Goal: Transaction & Acquisition: Obtain resource

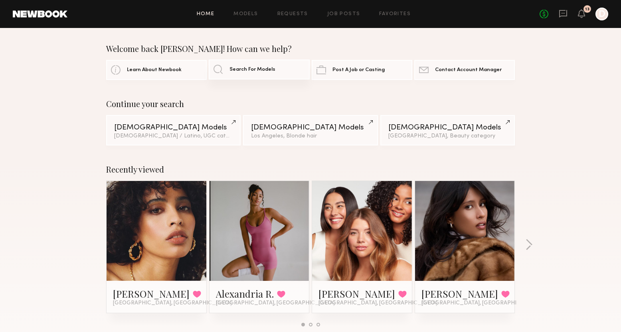
click at [248, 73] on link "Search For Models" at bounding box center [259, 69] width 101 height 20
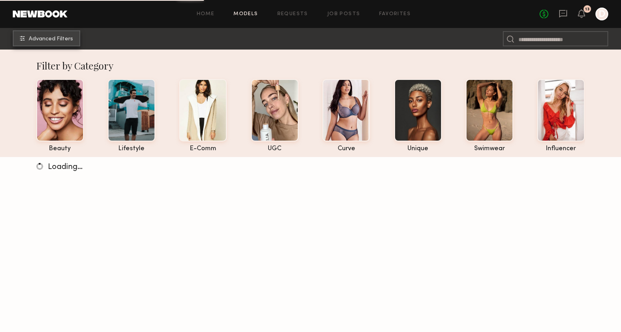
click at [67, 38] on span "Advanced Filters" at bounding box center [51, 39] width 44 height 6
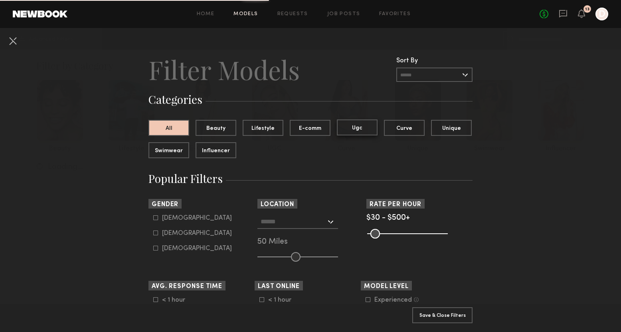
click at [367, 129] on button "Ugc" at bounding box center [357, 127] width 41 height 16
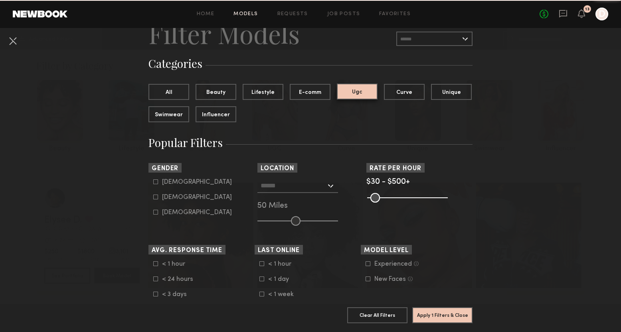
scroll to position [36, 0]
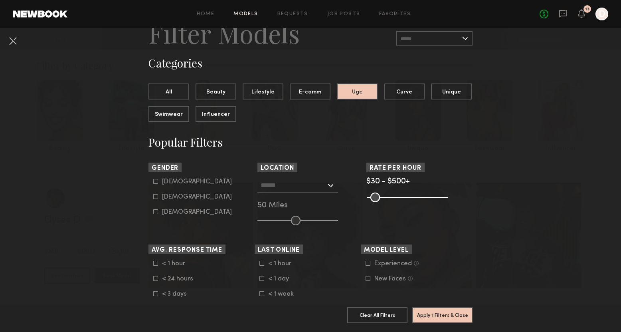
click at [282, 180] on input "text" at bounding box center [293, 185] width 65 height 14
click at [228, 168] on header "Gender" at bounding box center [202, 167] width 106 height 9
click at [156, 195] on icon at bounding box center [155, 196] width 5 height 5
type input "**"
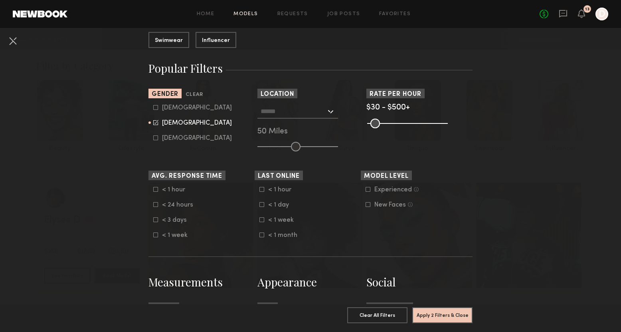
scroll to position [111, 0]
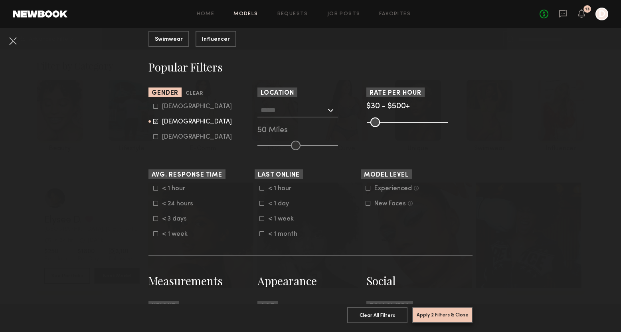
click at [440, 313] on button "Apply 2 Filters & Close" at bounding box center [442, 315] width 60 height 16
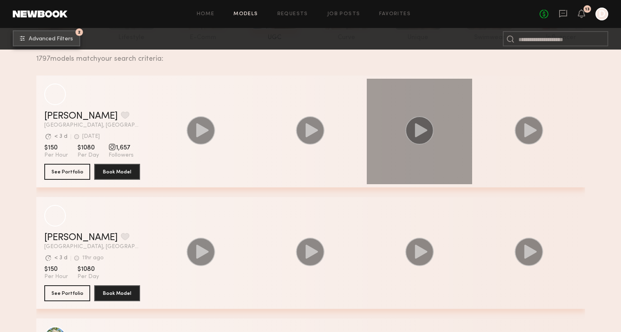
scroll to position [111, 0]
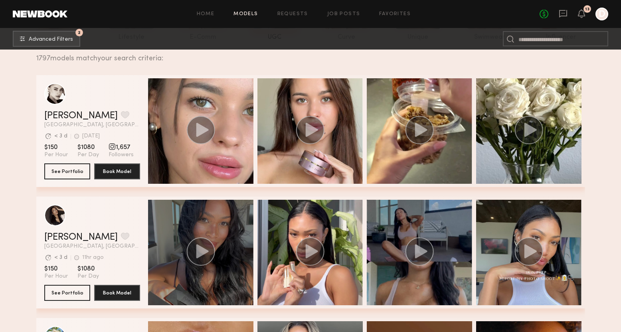
click at [200, 252] on icon "grid" at bounding box center [202, 251] width 12 height 14
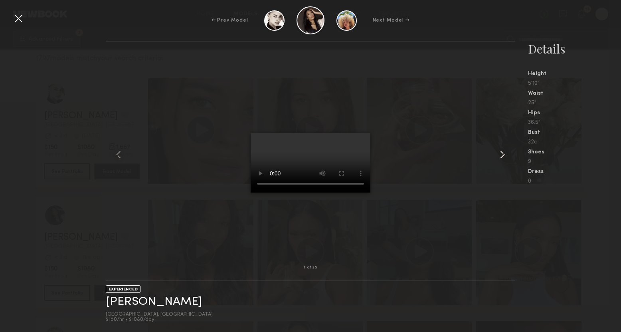
click at [503, 154] on common-icon at bounding box center [502, 154] width 13 height 13
click at [17, 20] on div at bounding box center [18, 18] width 13 height 13
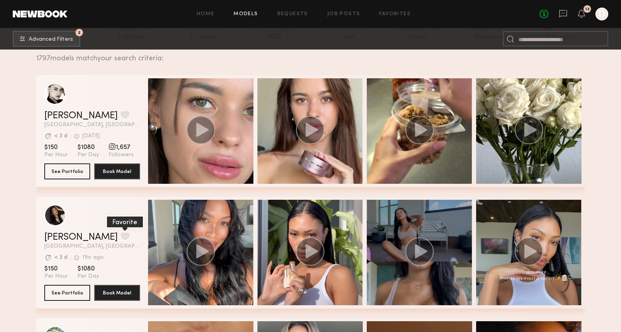
click at [121, 235] on button "grid" at bounding box center [125, 235] width 8 height 7
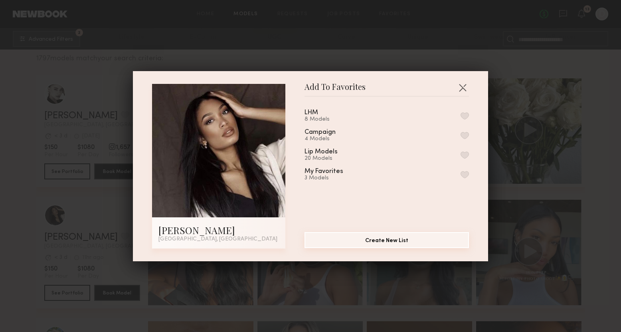
click at [400, 240] on button "Create New List" at bounding box center [387, 240] width 165 height 16
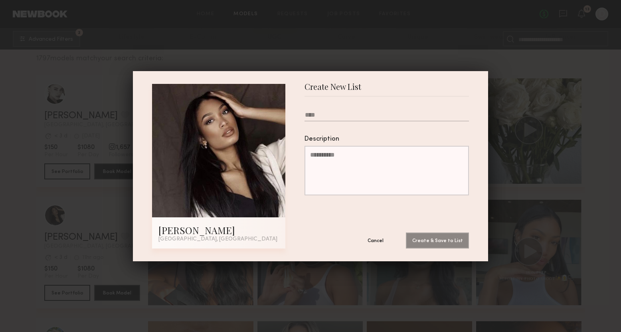
type input "*"
type input "********"
click at [438, 241] on button "Create & Save to List" at bounding box center [437, 240] width 63 height 16
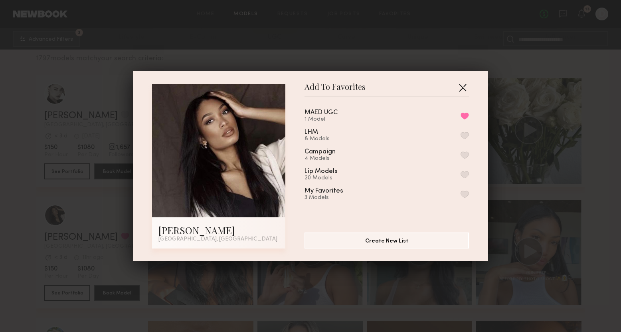
click at [463, 86] on button "button" at bounding box center [462, 87] width 13 height 13
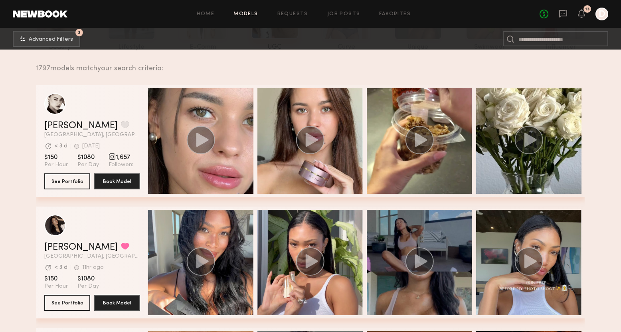
scroll to position [96, 0]
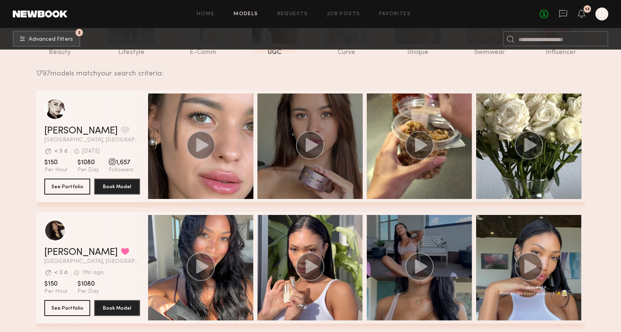
click at [319, 161] on span "grid" at bounding box center [310, 146] width 29 height 30
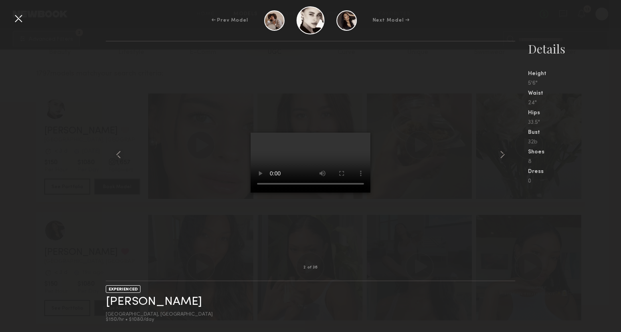
click at [22, 16] on div at bounding box center [18, 18] width 13 height 13
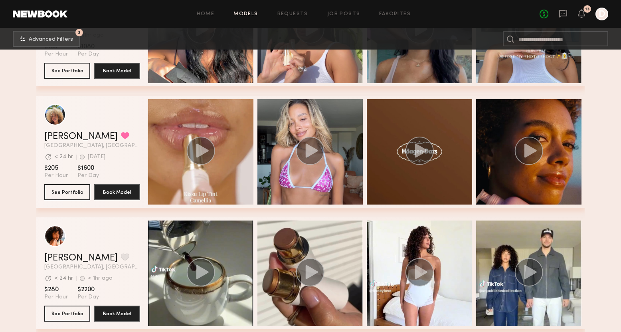
scroll to position [339, 0]
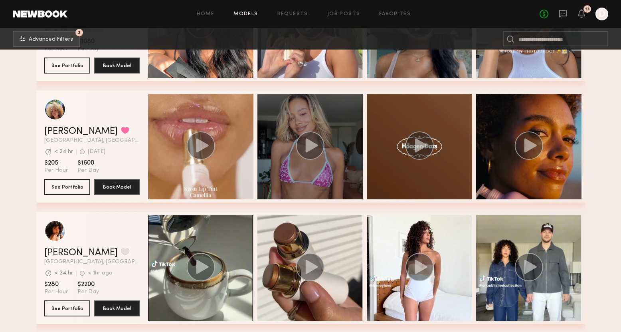
click at [296, 178] on div "grid" at bounding box center [310, 146] width 105 height 105
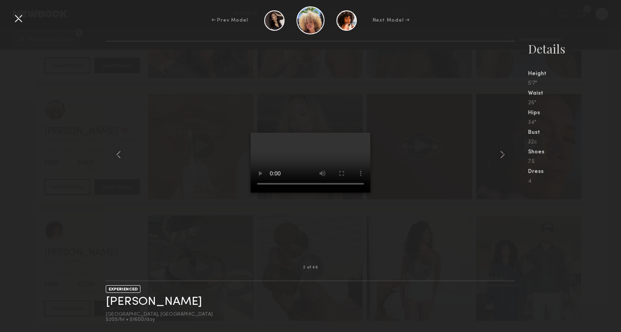
click at [18, 19] on div at bounding box center [18, 18] width 13 height 13
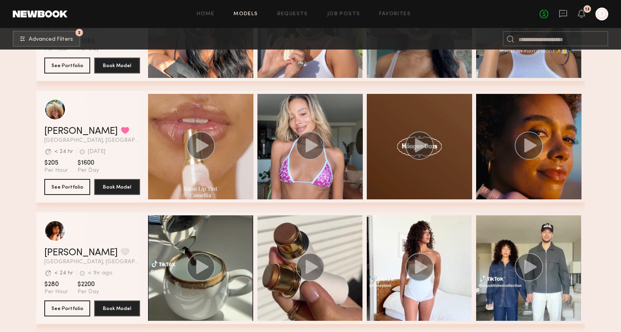
scroll to position [356, 0]
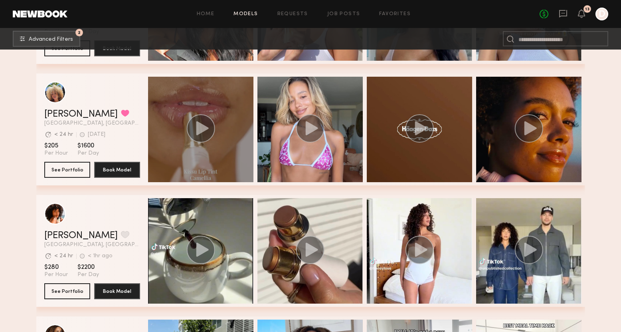
click at [210, 163] on div "grid" at bounding box center [200, 129] width 105 height 105
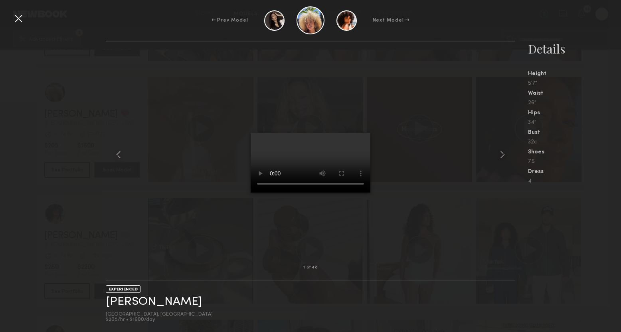
click at [17, 19] on div at bounding box center [18, 18] width 13 height 13
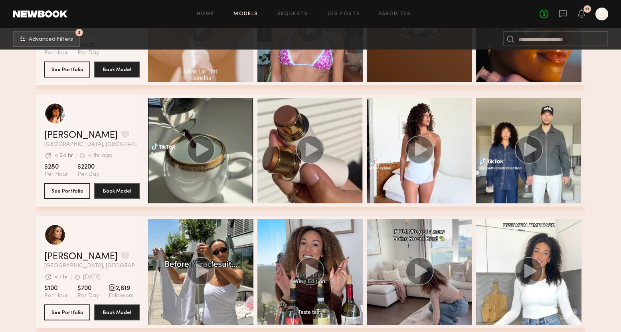
scroll to position [459, 0]
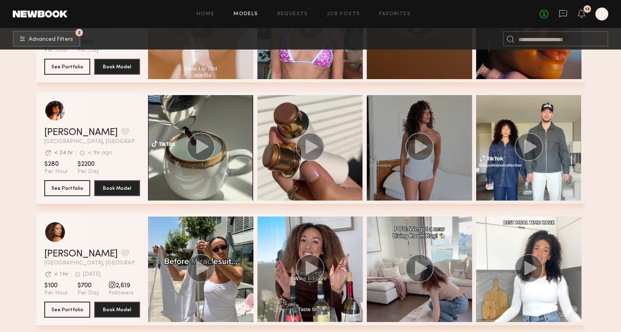
click at [415, 177] on div "grid" at bounding box center [419, 147] width 105 height 105
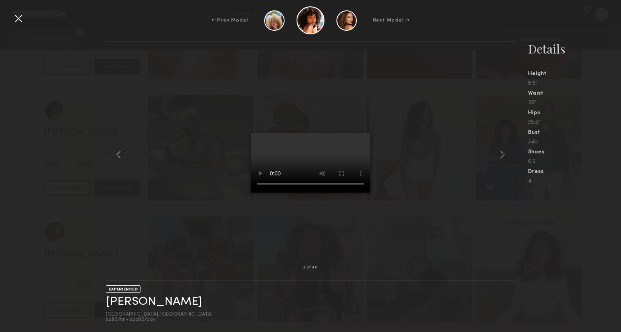
click at [14, 21] on div at bounding box center [18, 18] width 13 height 13
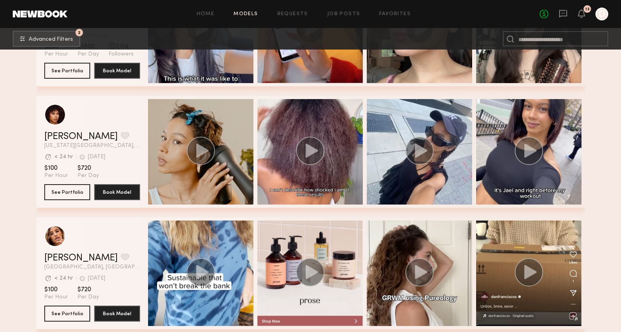
scroll to position [780, 0]
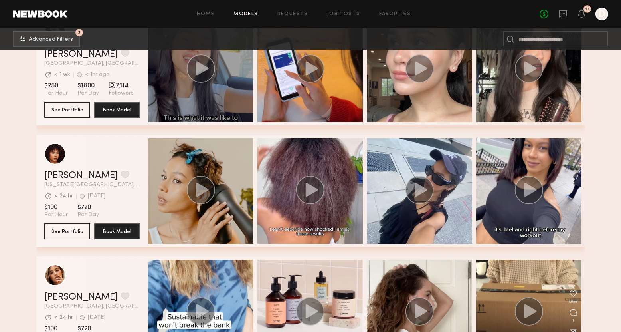
click at [215, 91] on div "grid" at bounding box center [200, 69] width 105 height 105
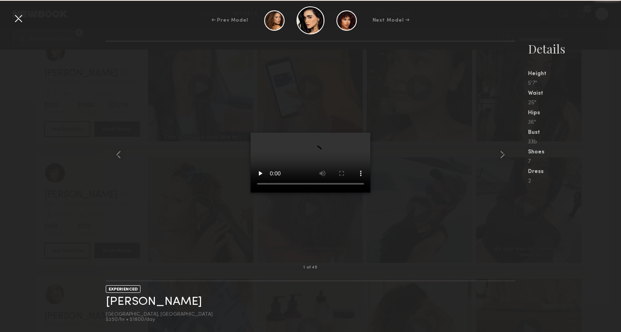
scroll to position [745, 0]
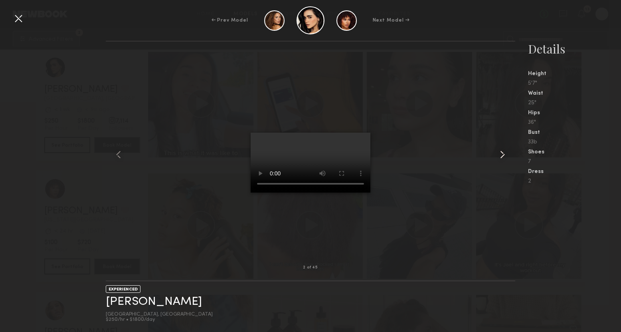
click at [501, 152] on common-icon at bounding box center [502, 154] width 13 height 13
click at [16, 19] on div at bounding box center [18, 18] width 13 height 13
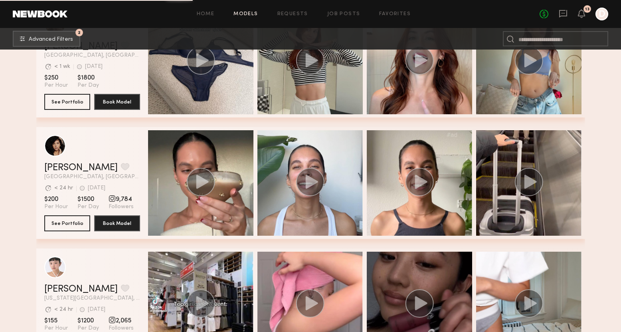
scroll to position [2788, 0]
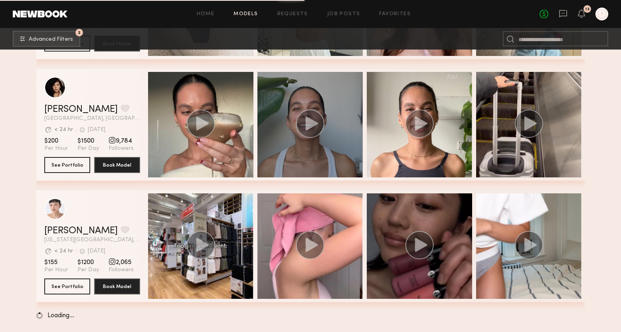
click at [291, 149] on div "grid" at bounding box center [310, 124] width 105 height 105
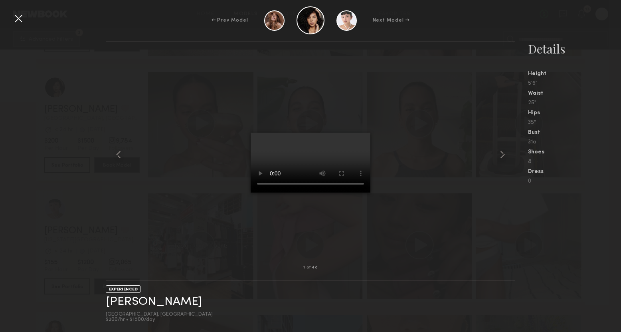
click at [18, 18] on div at bounding box center [18, 18] width 13 height 13
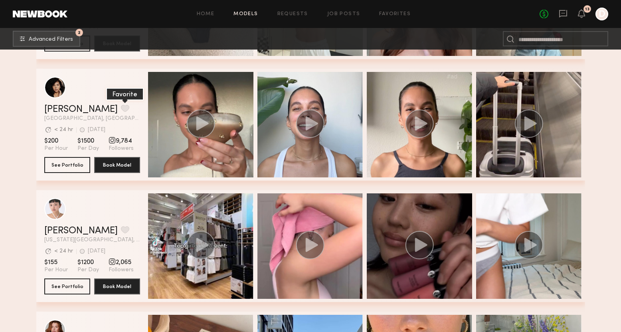
click at [121, 107] on button "grid" at bounding box center [125, 108] width 8 height 7
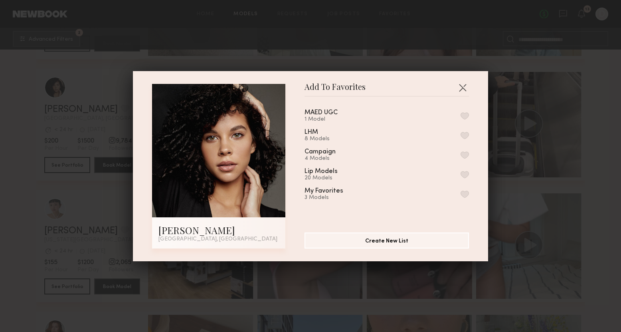
click at [462, 115] on button "button" at bounding box center [465, 115] width 8 height 7
click at [468, 85] on button "button" at bounding box center [462, 87] width 13 height 13
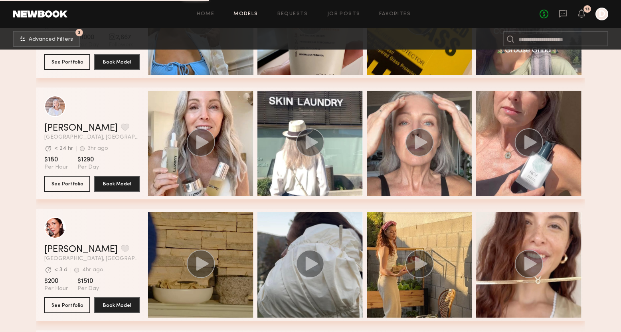
scroll to position [3984, 0]
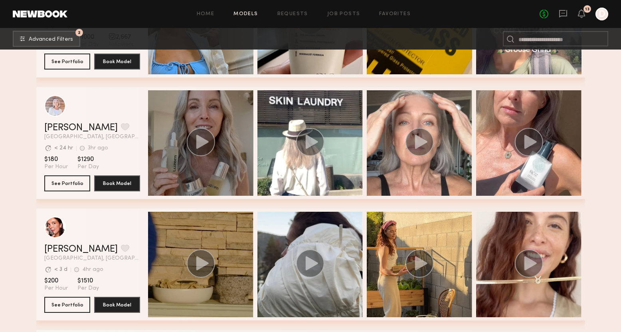
click at [226, 170] on div "grid" at bounding box center [200, 142] width 105 height 105
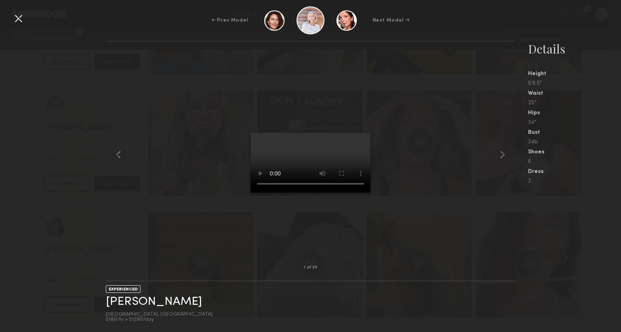
click at [17, 21] on div at bounding box center [18, 18] width 13 height 13
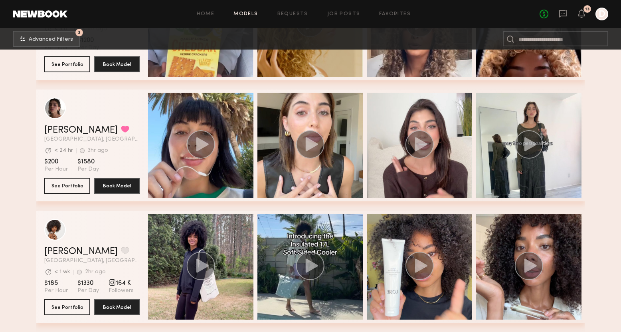
scroll to position [4367, 0]
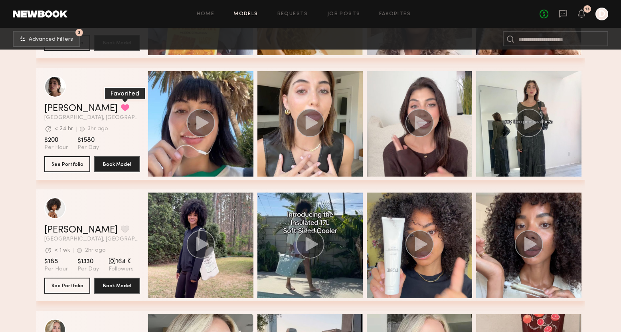
click at [121, 107] on button "grid" at bounding box center [125, 107] width 8 height 7
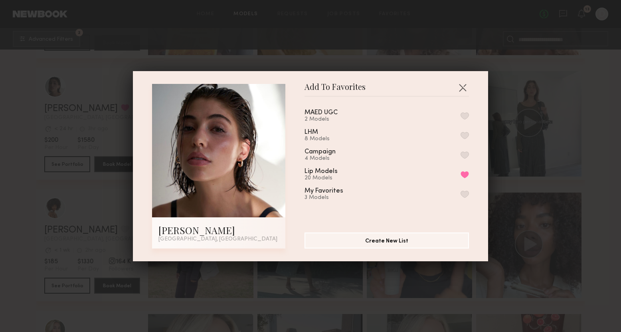
click at [462, 113] on button "button" at bounding box center [465, 115] width 8 height 7
click at [463, 93] on button "button" at bounding box center [462, 87] width 13 height 13
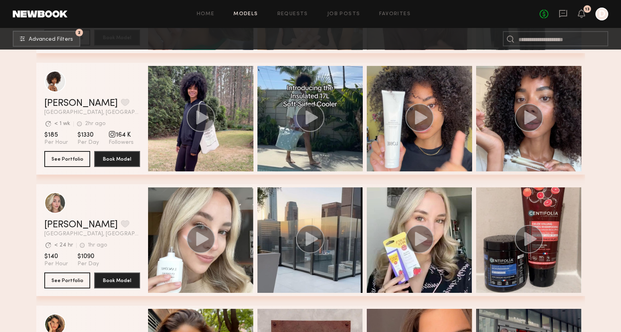
scroll to position [4465, 0]
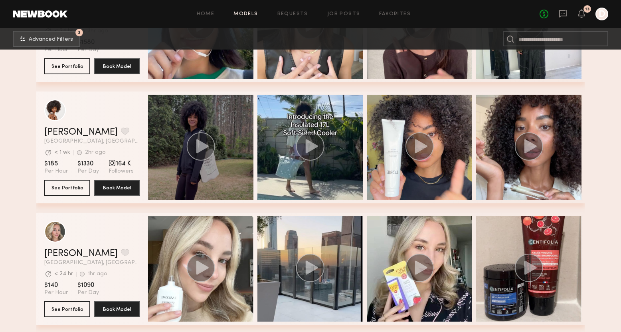
click at [226, 166] on div "grid" at bounding box center [200, 147] width 105 height 105
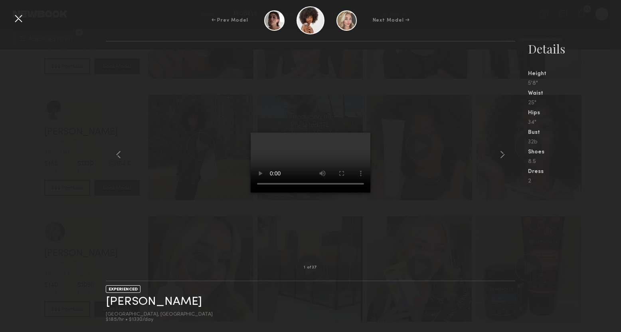
click at [17, 20] on div at bounding box center [18, 18] width 13 height 13
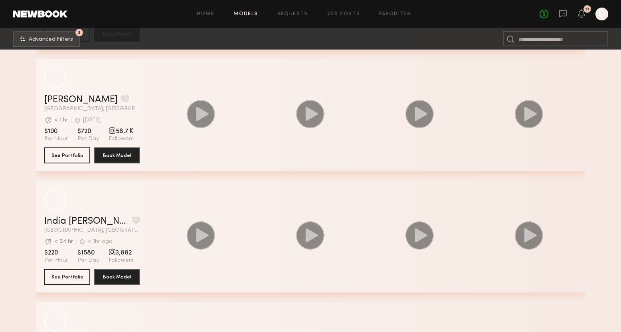
scroll to position [10809, 0]
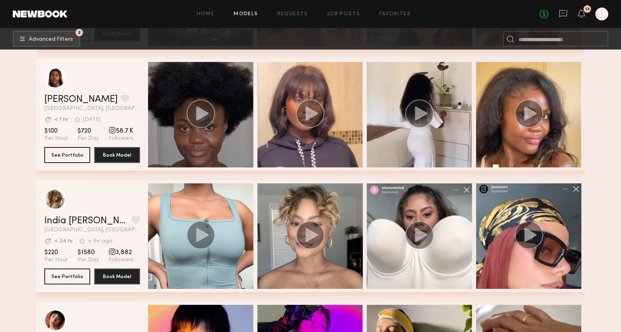
click at [227, 148] on div "grid" at bounding box center [200, 114] width 105 height 105
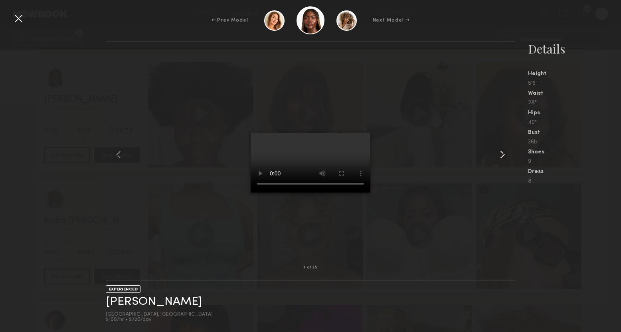
click at [504, 155] on common-icon at bounding box center [502, 154] width 13 height 13
click at [504, 154] on common-icon at bounding box center [502, 154] width 13 height 13
click at [21, 19] on div at bounding box center [18, 18] width 13 height 13
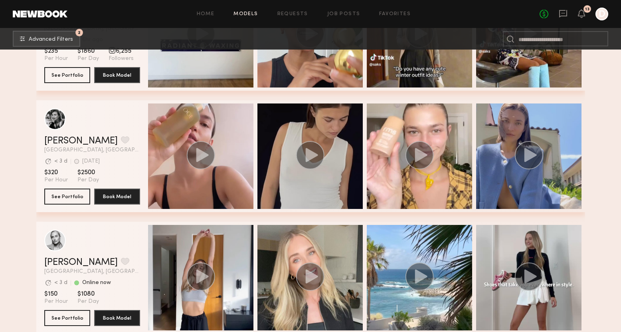
scroll to position [12470, 0]
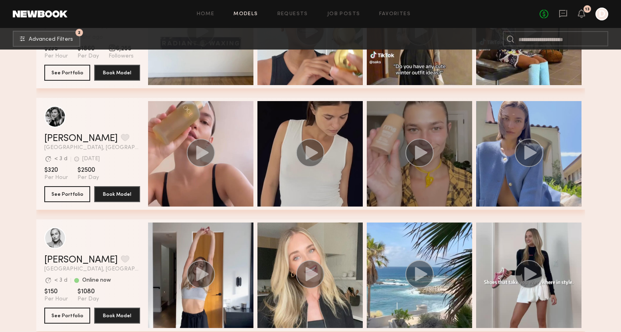
click at [400, 182] on div "grid" at bounding box center [419, 153] width 105 height 105
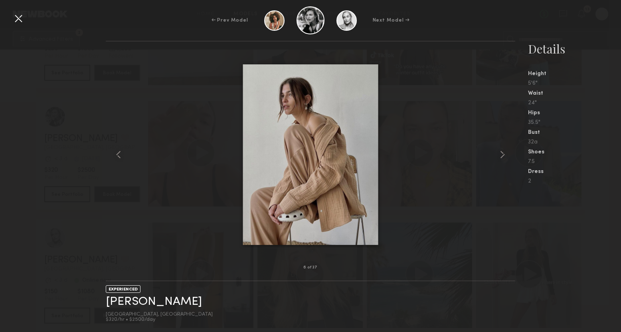
click at [19, 17] on div at bounding box center [18, 18] width 13 height 13
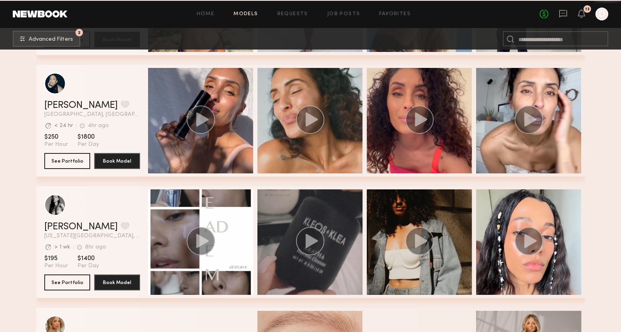
scroll to position [17360, 0]
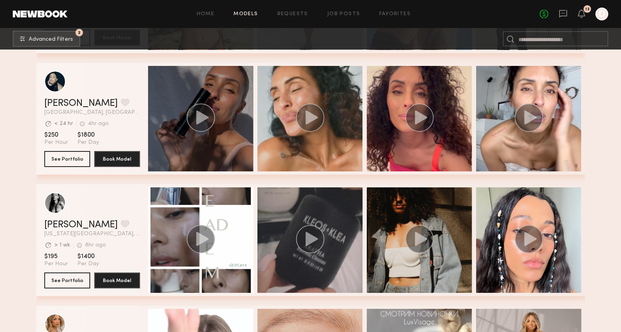
click at [227, 138] on div "grid" at bounding box center [200, 118] width 105 height 105
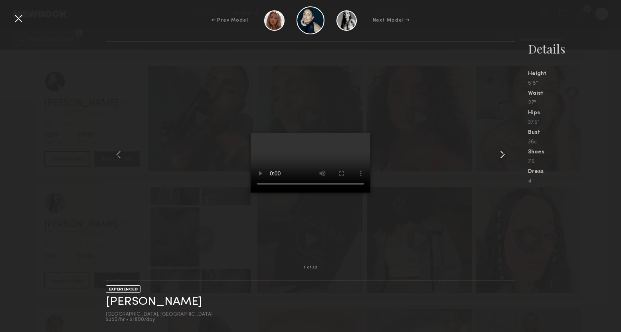
click at [501, 155] on common-icon at bounding box center [502, 154] width 13 height 13
click at [18, 18] on div at bounding box center [18, 18] width 13 height 13
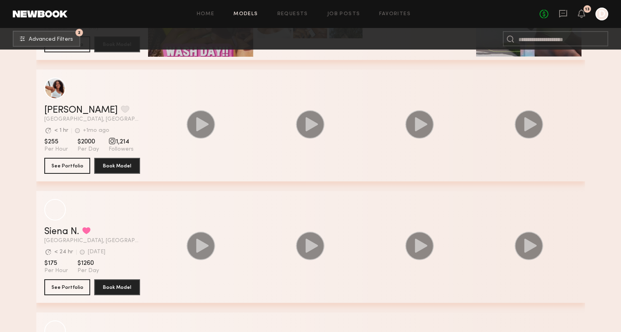
scroll to position [21732, 0]
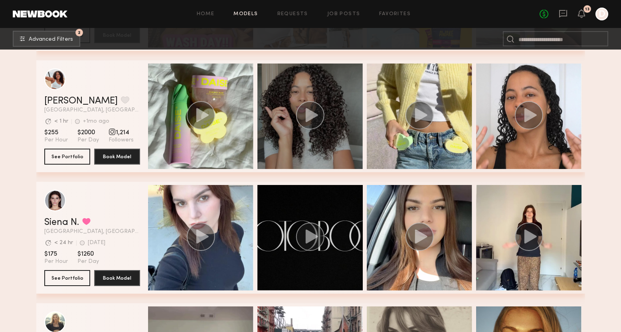
click at [297, 131] on span "grid" at bounding box center [310, 116] width 29 height 30
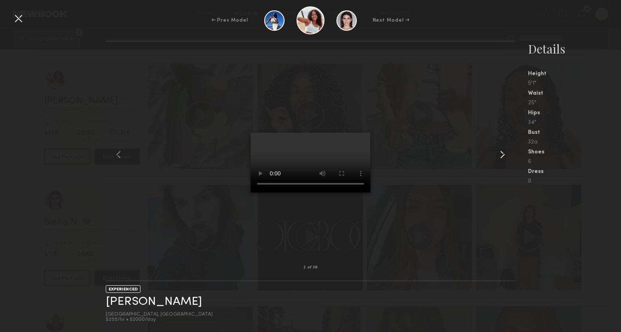
click at [503, 157] on common-icon at bounding box center [502, 154] width 13 height 13
click at [16, 17] on div at bounding box center [18, 18] width 13 height 13
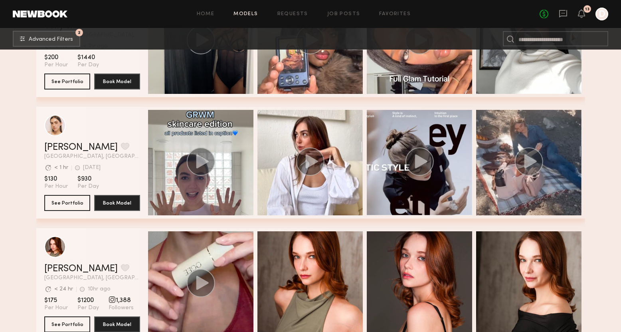
scroll to position [22570, 0]
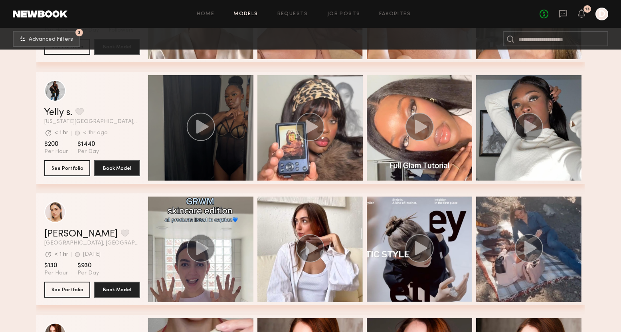
click at [222, 129] on div "grid" at bounding box center [200, 127] width 105 height 105
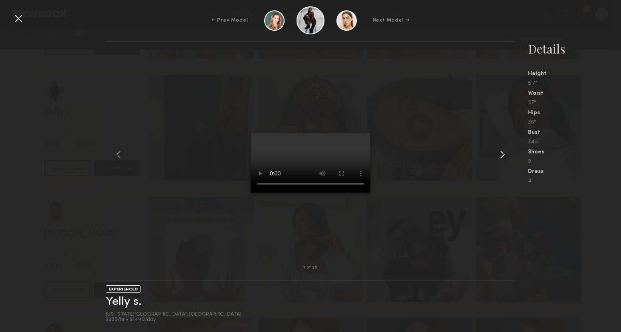
click at [503, 153] on common-icon at bounding box center [502, 154] width 13 height 13
click at [20, 18] on div at bounding box center [18, 18] width 13 height 13
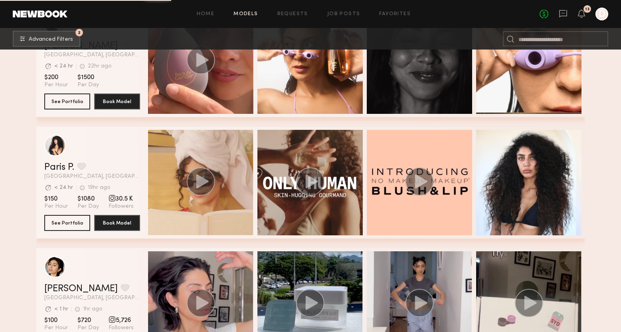
scroll to position [30463, 0]
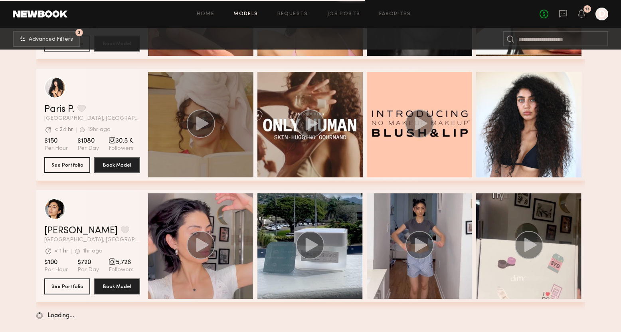
click at [235, 150] on div "grid" at bounding box center [200, 124] width 105 height 105
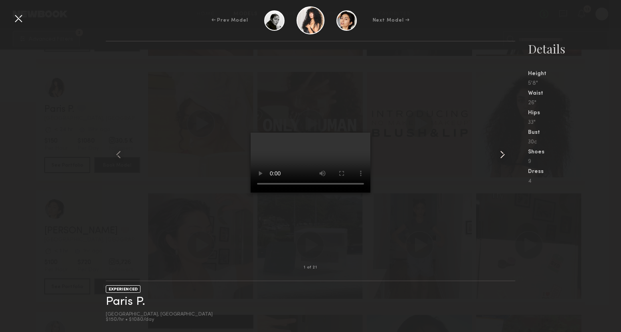
click at [501, 157] on common-icon at bounding box center [502, 154] width 13 height 13
click at [503, 152] on common-icon at bounding box center [502, 154] width 13 height 13
click at [501, 159] on common-icon at bounding box center [502, 154] width 13 height 13
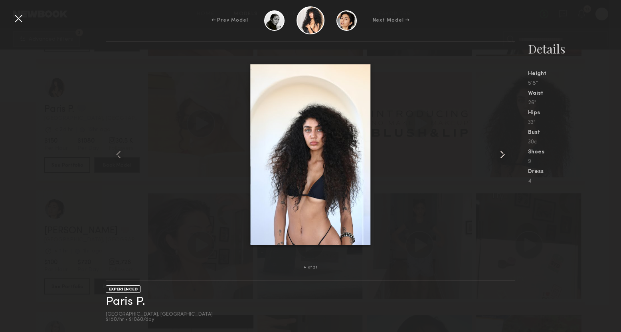
click at [501, 159] on common-icon at bounding box center [502, 154] width 13 height 13
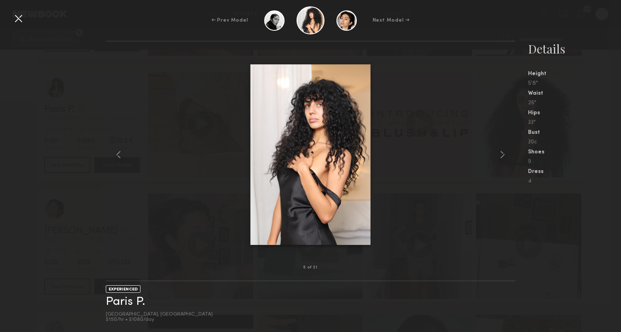
click at [17, 19] on div at bounding box center [18, 18] width 13 height 13
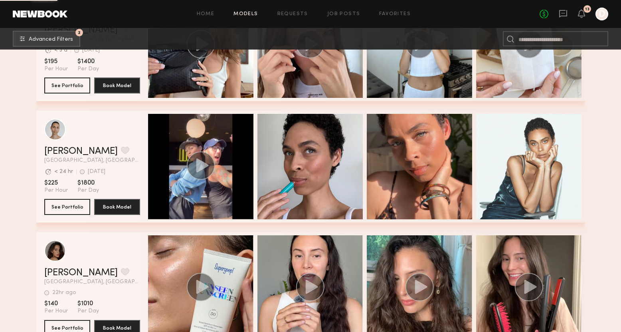
scroll to position [37506, 0]
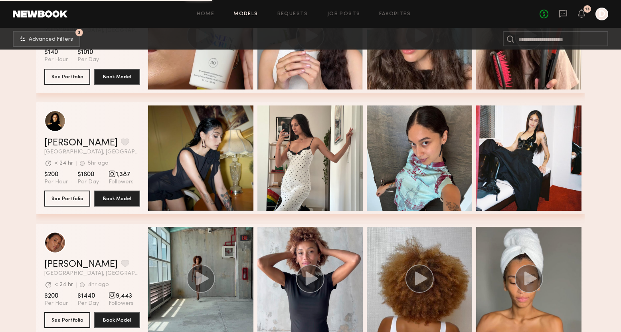
scroll to position [37602, 0]
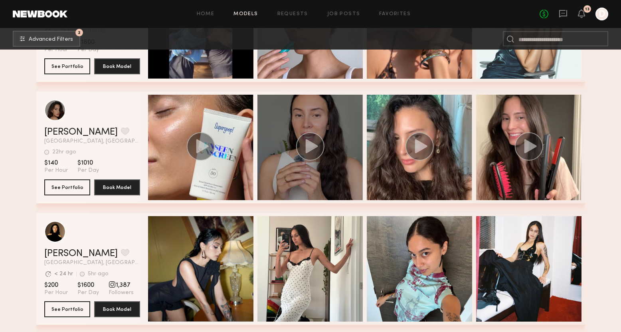
click at [289, 162] on div "grid" at bounding box center [310, 147] width 105 height 105
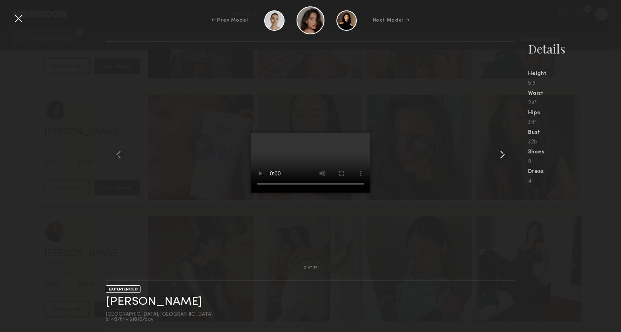
click at [503, 152] on common-icon at bounding box center [502, 154] width 13 height 13
click at [16, 18] on div at bounding box center [18, 18] width 13 height 13
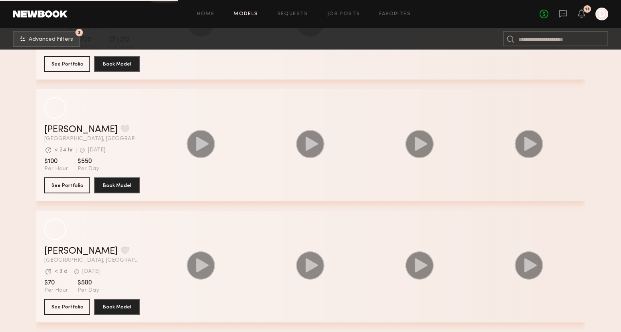
scroll to position [44888, 0]
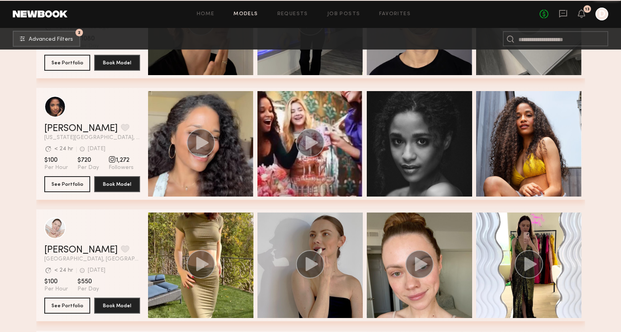
click at [225, 165] on div "grid" at bounding box center [200, 143] width 105 height 105
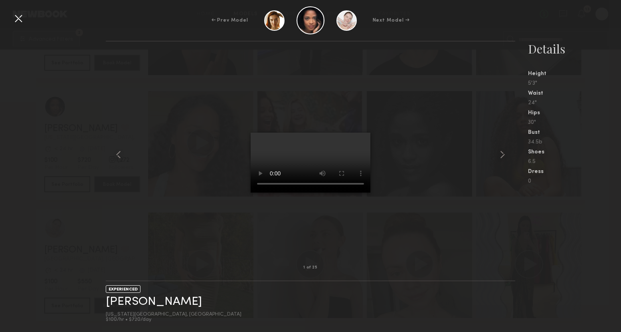
click at [19, 21] on div at bounding box center [18, 18] width 13 height 13
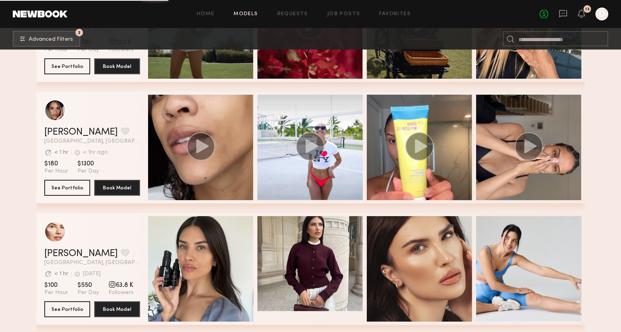
scroll to position [46485, 0]
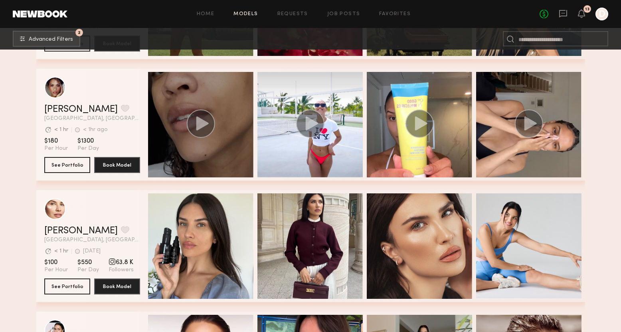
click at [220, 139] on div "grid" at bounding box center [200, 124] width 105 height 105
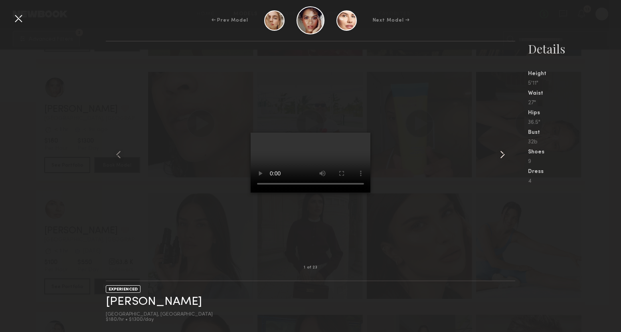
click at [502, 154] on common-icon at bounding box center [502, 154] width 13 height 13
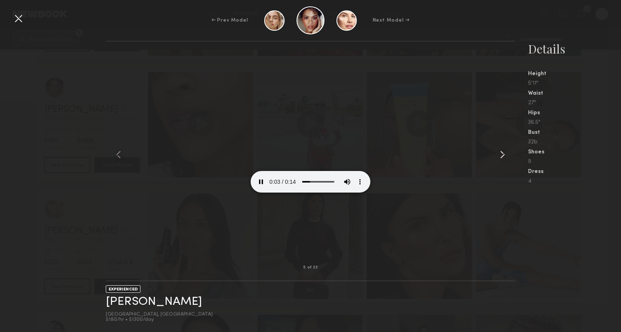
click at [502, 154] on common-icon at bounding box center [502, 154] width 13 height 13
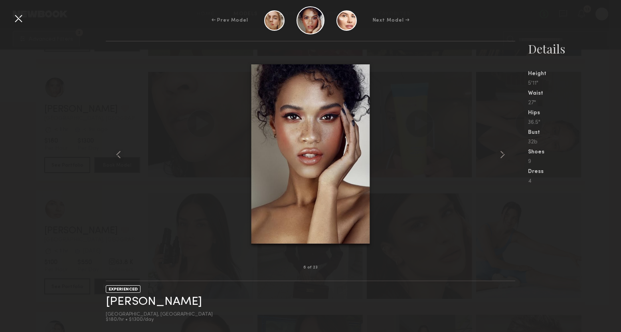
click at [502, 154] on common-icon at bounding box center [502, 154] width 13 height 13
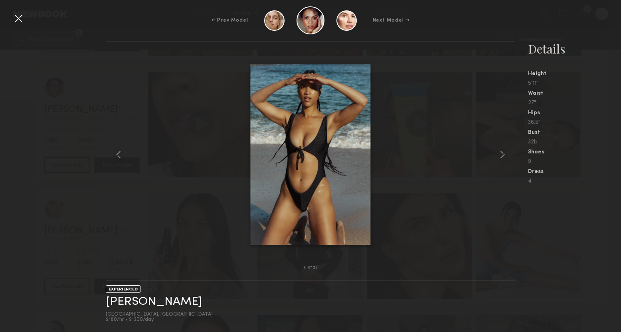
click at [21, 20] on div at bounding box center [18, 18] width 13 height 13
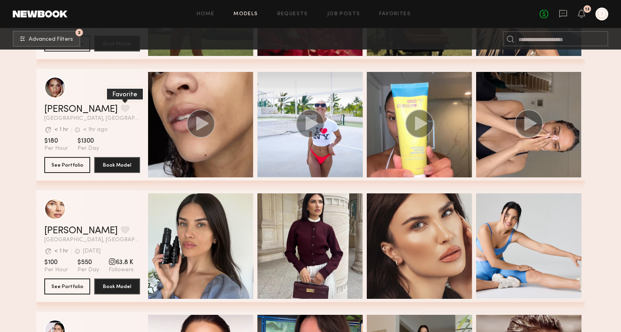
click at [121, 108] on button "grid" at bounding box center [125, 108] width 8 height 7
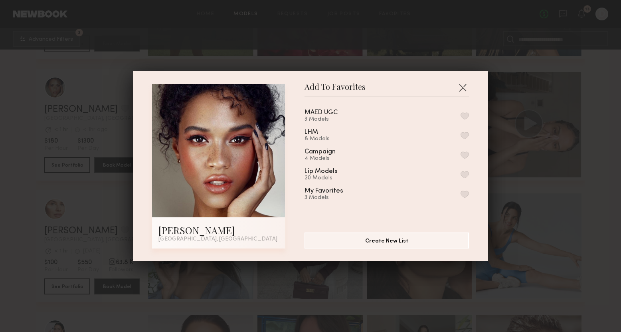
click at [467, 115] on button "button" at bounding box center [465, 115] width 8 height 7
click at [463, 87] on button "button" at bounding box center [462, 87] width 13 height 13
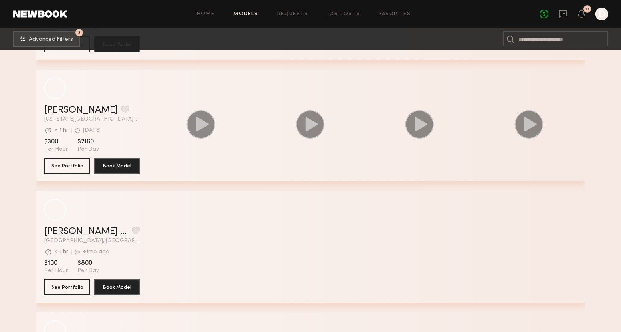
scroll to position [50948, 0]
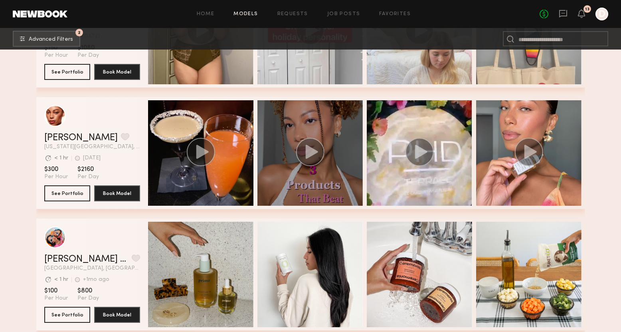
click at [313, 188] on div "grid" at bounding box center [310, 152] width 105 height 105
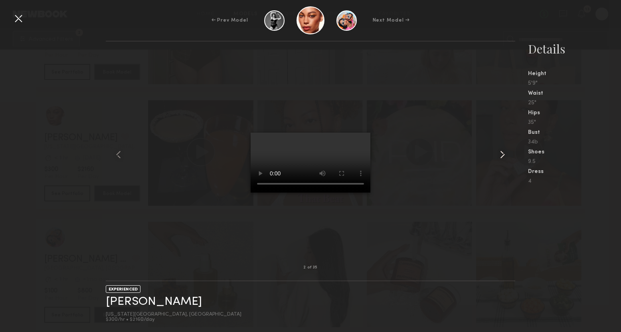
click at [499, 153] on common-icon at bounding box center [502, 154] width 13 height 13
click at [501, 158] on common-icon at bounding box center [502, 154] width 13 height 13
click at [18, 18] on div at bounding box center [18, 18] width 13 height 13
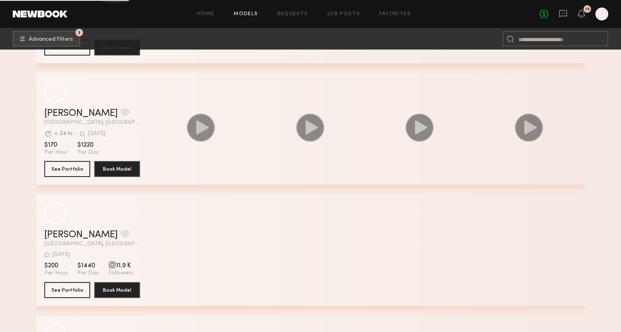
scroll to position [51939, 0]
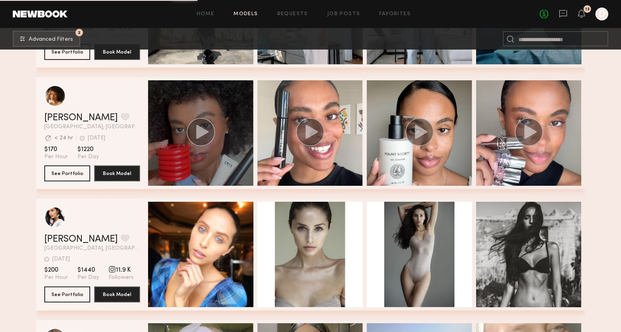
click at [220, 158] on div "grid" at bounding box center [200, 132] width 105 height 105
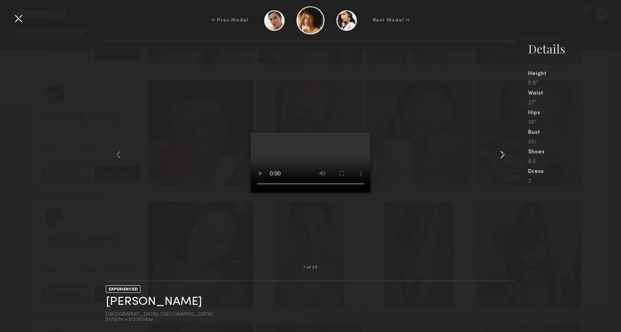
click at [501, 156] on common-icon at bounding box center [502, 154] width 13 height 13
click at [501, 157] on common-icon at bounding box center [502, 154] width 13 height 13
click at [22, 20] on div at bounding box center [18, 18] width 13 height 13
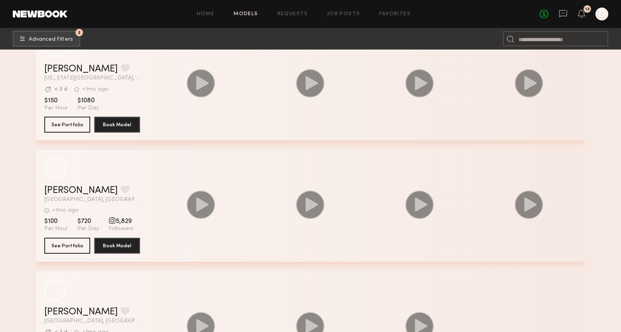
scroll to position [54269, 0]
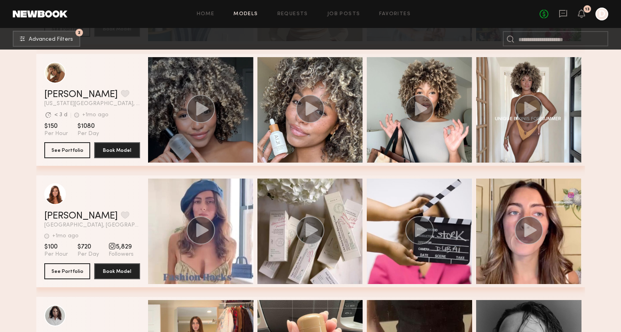
click at [213, 125] on span "grid" at bounding box center [200, 110] width 29 height 30
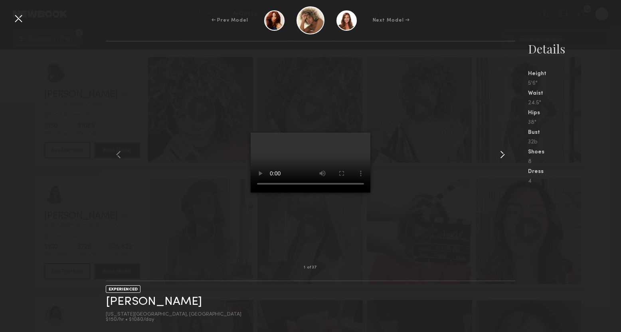
click at [501, 156] on common-icon at bounding box center [502, 154] width 13 height 13
click at [19, 19] on div at bounding box center [18, 18] width 13 height 13
click at [19, 19] on div "← Prev Model Next Model → 2 of 37 EXPERIENCED Kamrin W. New York City, NY $150/…" at bounding box center [310, 166] width 621 height 332
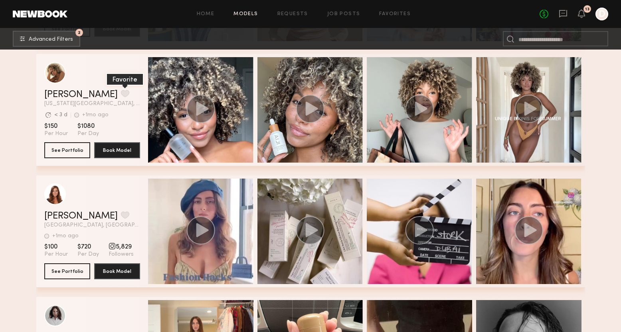
click at [121, 94] on button "grid" at bounding box center [125, 93] width 8 height 7
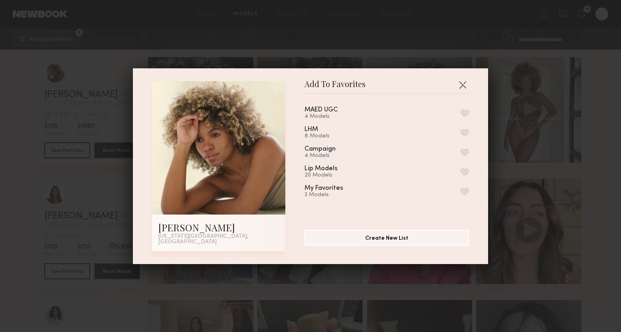
click at [468, 117] on button "button" at bounding box center [465, 112] width 8 height 7
click at [463, 85] on button "button" at bounding box center [462, 84] width 13 height 13
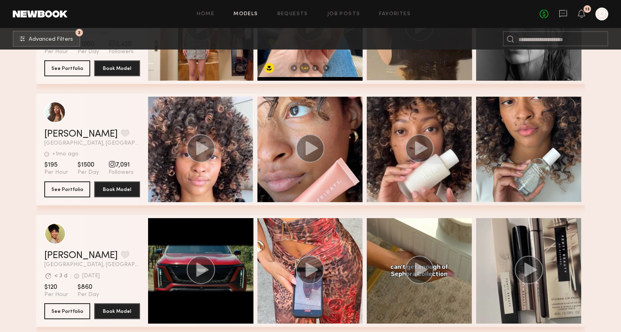
scroll to position [54594, 0]
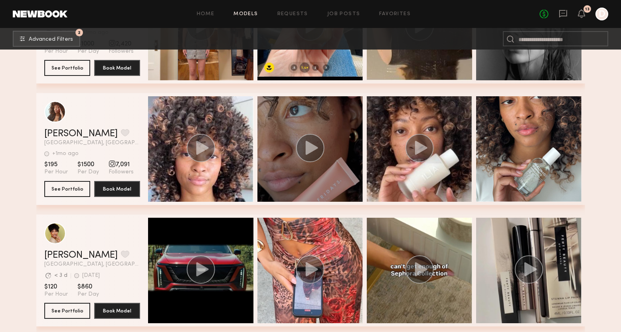
click at [285, 173] on div "grid" at bounding box center [310, 148] width 105 height 105
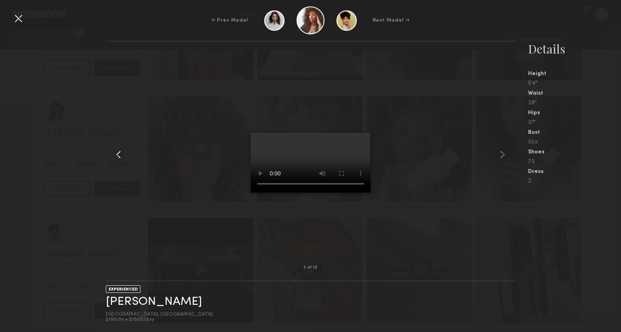
click at [119, 153] on common-icon at bounding box center [118, 154] width 13 height 13
click at [501, 160] on common-icon at bounding box center [502, 154] width 13 height 13
click at [501, 159] on common-icon at bounding box center [502, 154] width 13 height 13
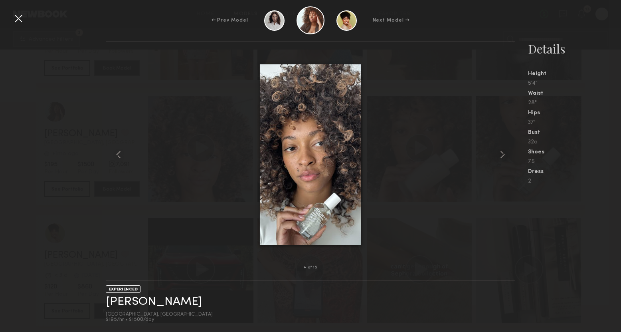
click at [501, 159] on common-icon at bounding box center [502, 154] width 13 height 13
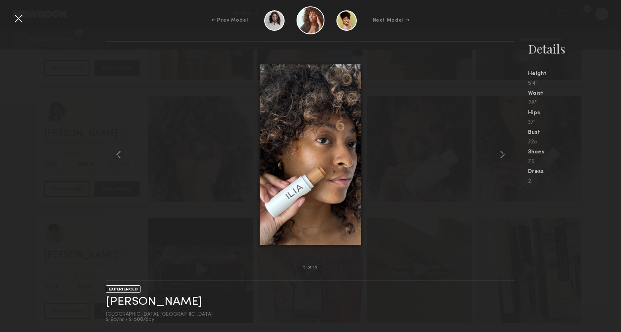
click at [501, 159] on common-icon at bounding box center [502, 154] width 13 height 13
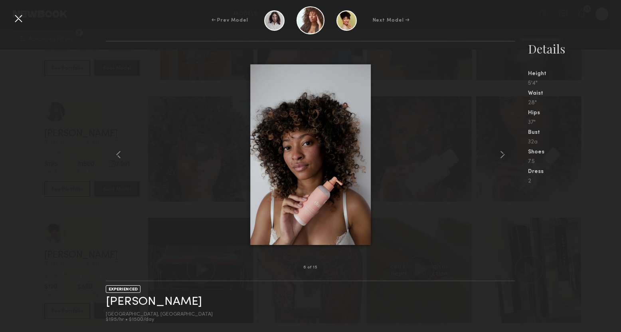
click at [501, 159] on common-icon at bounding box center [502, 154] width 13 height 13
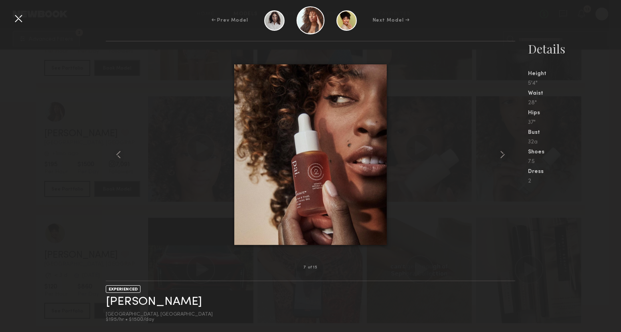
click at [501, 159] on common-icon at bounding box center [502, 154] width 13 height 13
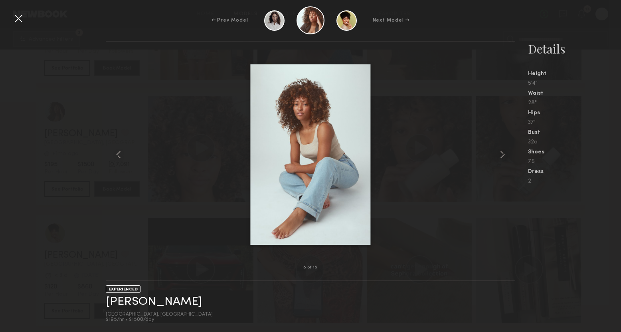
click at [501, 159] on common-icon at bounding box center [502, 154] width 13 height 13
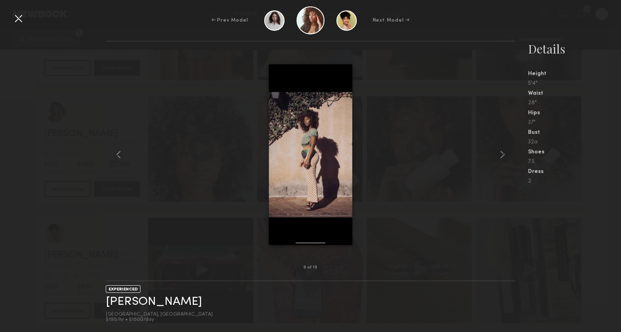
click at [501, 159] on common-icon at bounding box center [502, 154] width 13 height 13
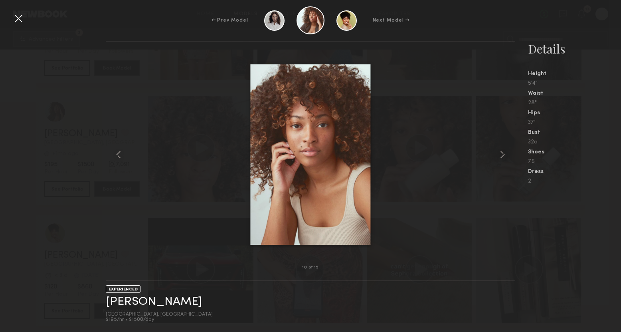
click at [501, 159] on common-icon at bounding box center [502, 154] width 13 height 13
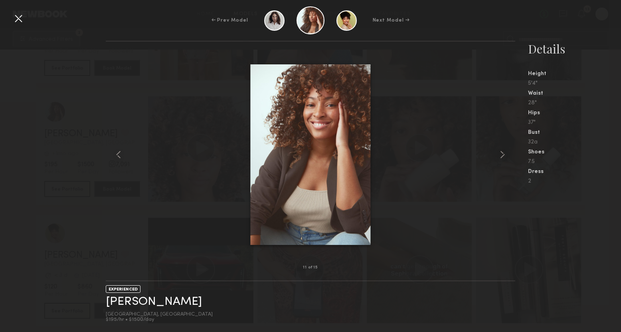
click at [501, 159] on common-icon at bounding box center [502, 154] width 13 height 13
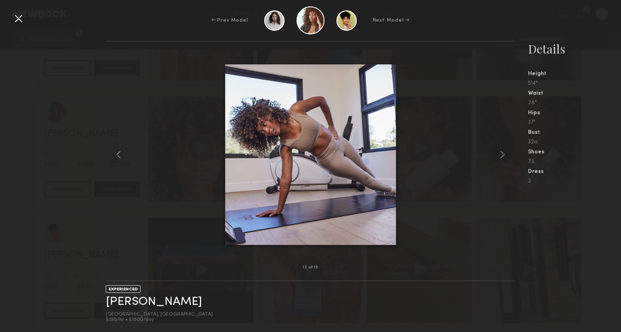
click at [501, 159] on common-icon at bounding box center [502, 154] width 13 height 13
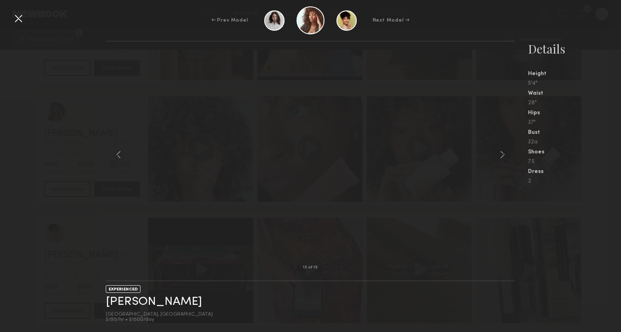
click at [501, 159] on common-icon at bounding box center [502, 154] width 13 height 13
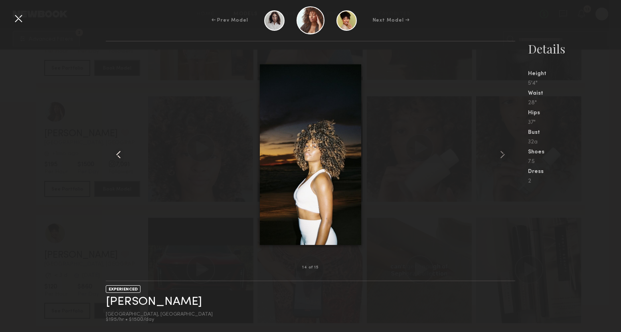
click at [112, 147] on div at bounding box center [114, 154] width 16 height 200
click at [116, 153] on common-icon at bounding box center [118, 154] width 13 height 13
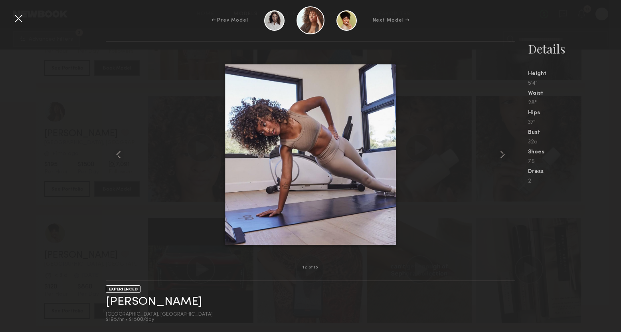
click at [17, 19] on div at bounding box center [18, 18] width 13 height 13
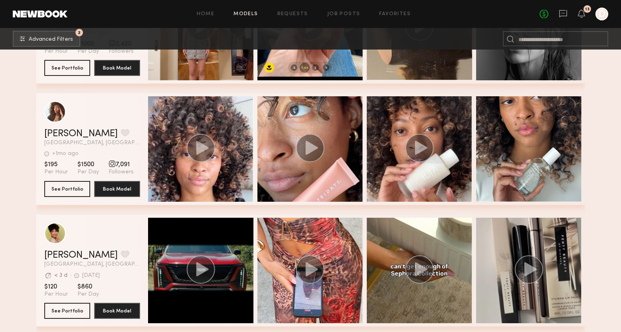
scroll to position [54607, 0]
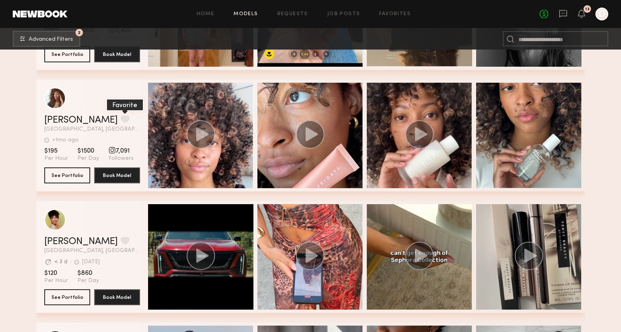
click at [121, 116] on button "grid" at bounding box center [125, 118] width 8 height 7
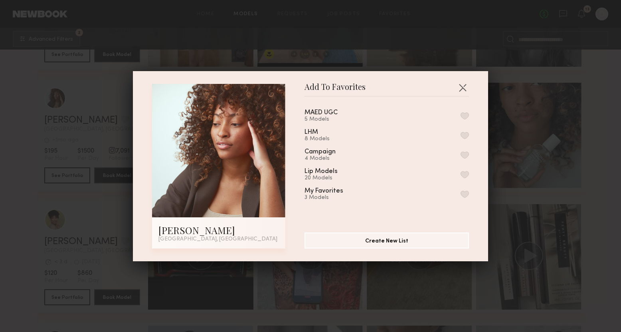
click at [465, 115] on button "button" at bounding box center [465, 115] width 8 height 7
click at [464, 91] on button "button" at bounding box center [462, 87] width 13 height 13
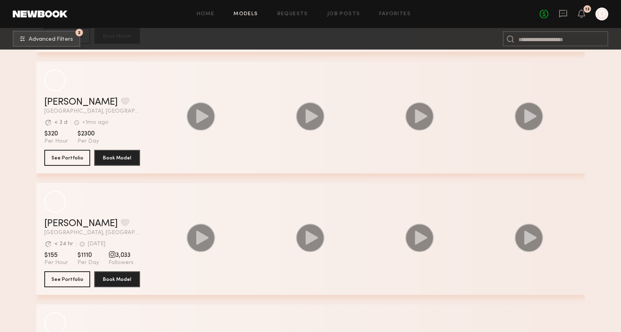
scroll to position [55968, 0]
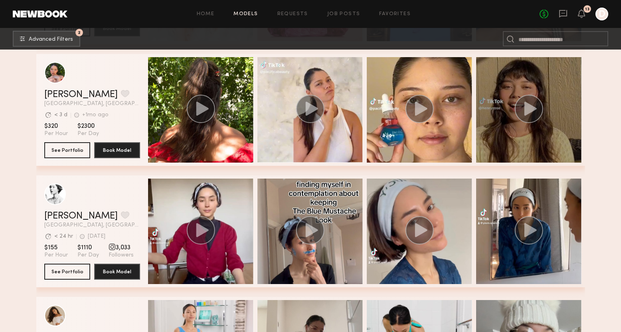
click at [512, 133] on div "grid" at bounding box center [528, 109] width 105 height 105
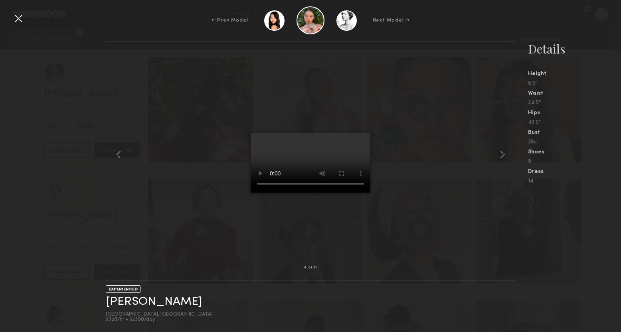
click at [19, 20] on div at bounding box center [18, 18] width 13 height 13
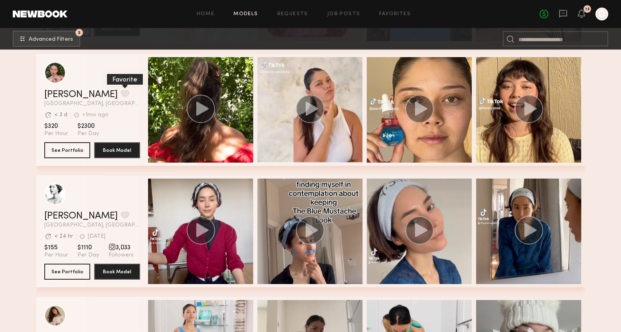
click at [121, 92] on button "grid" at bounding box center [125, 93] width 8 height 7
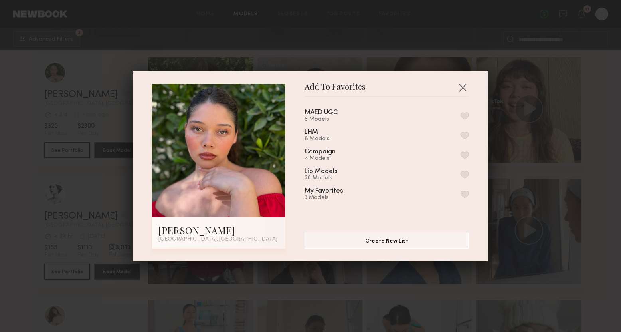
click at [467, 117] on button "button" at bounding box center [465, 115] width 8 height 7
click at [462, 88] on button "button" at bounding box center [462, 87] width 13 height 13
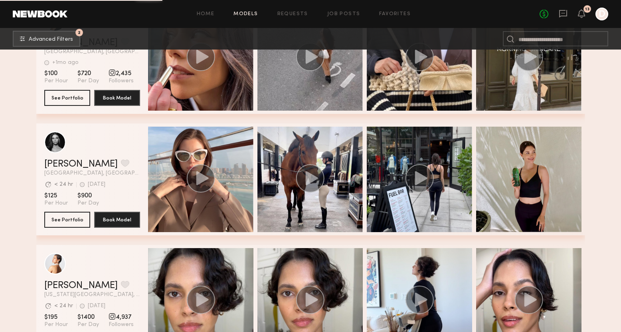
scroll to position [56681, 0]
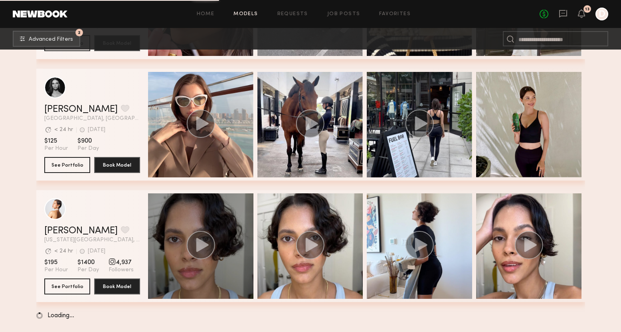
click at [194, 271] on div "grid" at bounding box center [200, 245] width 105 height 105
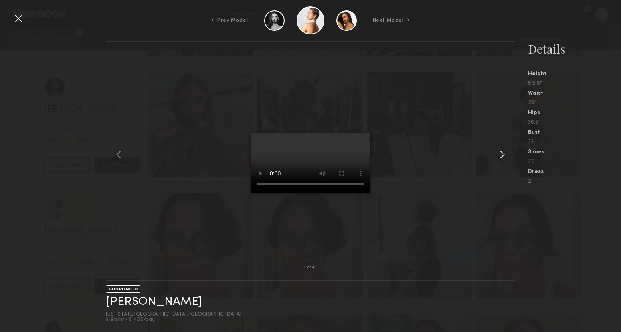
click at [505, 155] on common-icon at bounding box center [502, 154] width 13 height 13
click at [19, 20] on div at bounding box center [18, 18] width 13 height 13
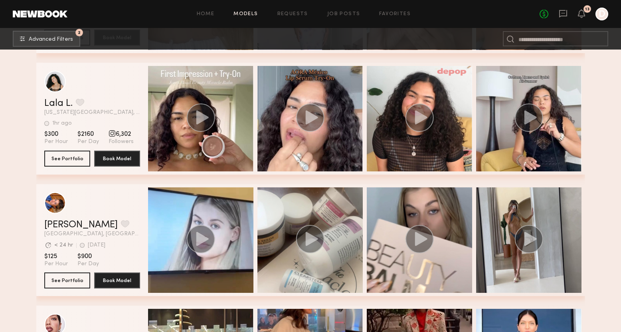
scroll to position [57536, 0]
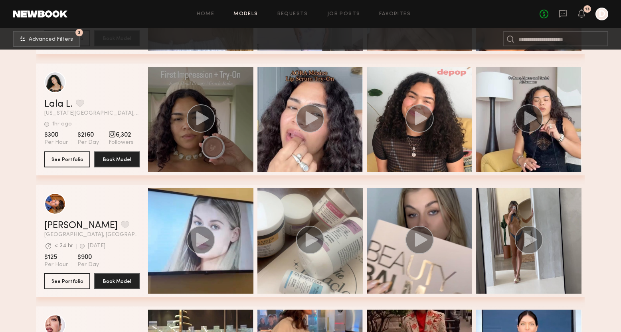
click at [231, 141] on div "grid" at bounding box center [200, 119] width 105 height 105
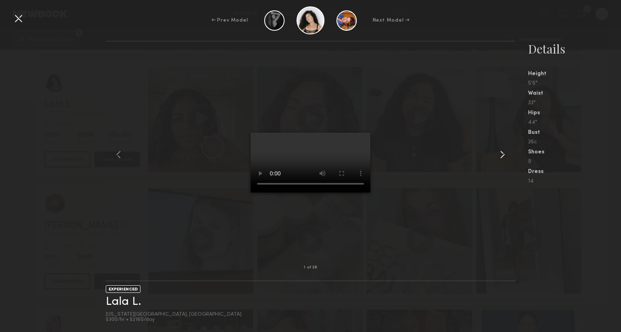
click at [502, 154] on common-icon at bounding box center [502, 154] width 13 height 13
click at [502, 153] on common-icon at bounding box center [502, 154] width 13 height 13
click at [19, 17] on div at bounding box center [18, 18] width 13 height 13
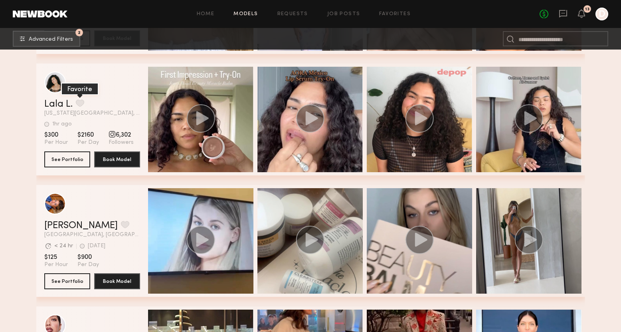
click at [79, 104] on button "grid" at bounding box center [80, 102] width 8 height 7
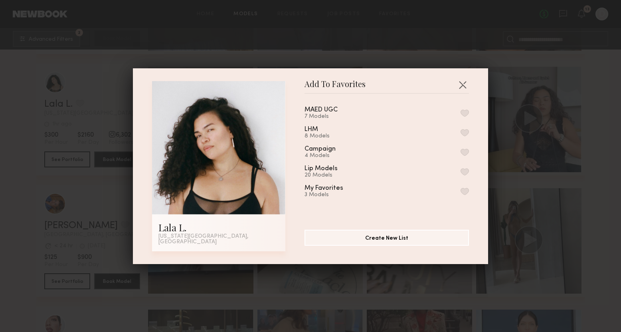
click at [466, 117] on button "button" at bounding box center [465, 112] width 8 height 7
click at [464, 90] on button "button" at bounding box center [462, 84] width 13 height 13
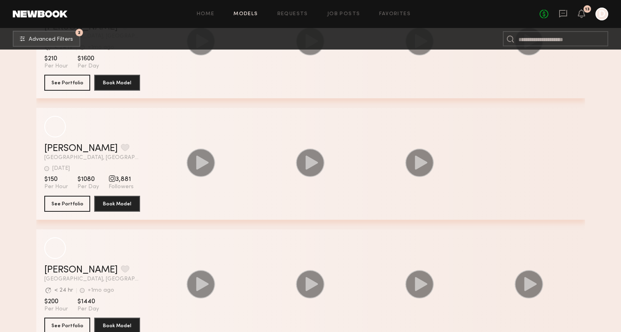
scroll to position [61377, 0]
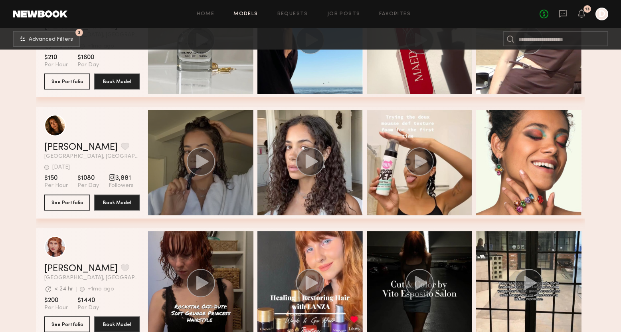
click at [213, 179] on div "grid" at bounding box center [200, 162] width 105 height 105
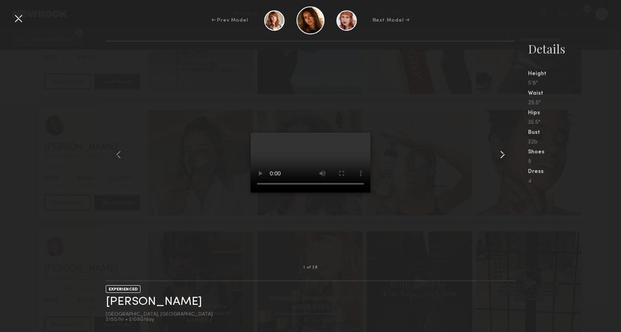
click at [501, 153] on common-icon at bounding box center [502, 154] width 13 height 13
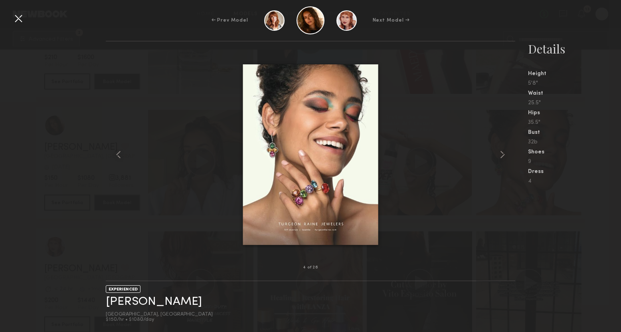
click at [501, 153] on common-icon at bounding box center [502, 154] width 13 height 13
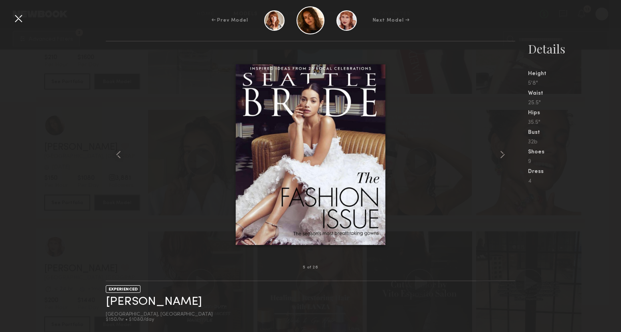
click at [16, 18] on div at bounding box center [18, 18] width 13 height 13
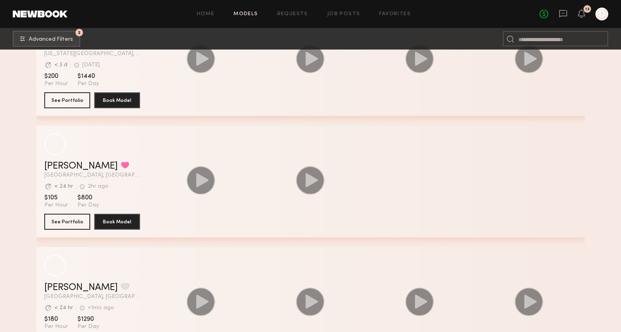
scroll to position [63183, 0]
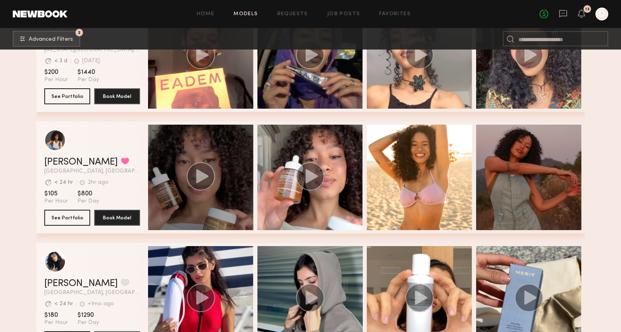
click at [226, 187] on div "grid" at bounding box center [200, 177] width 105 height 105
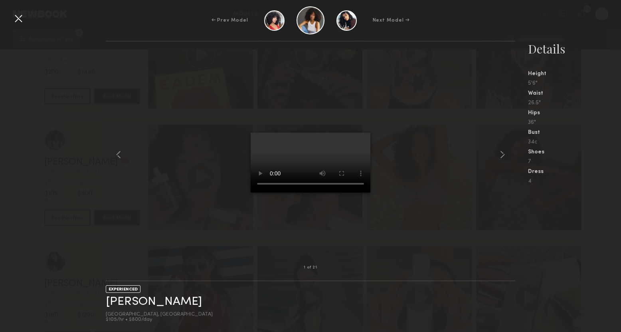
click at [18, 17] on div at bounding box center [18, 18] width 13 height 13
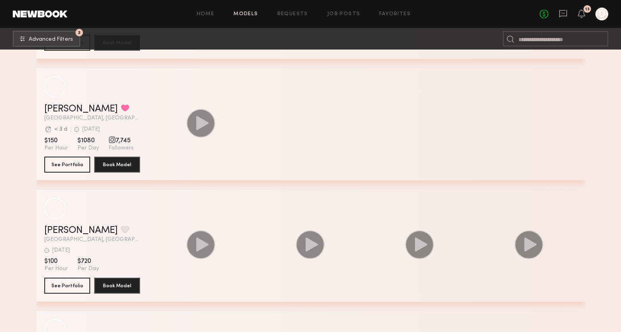
scroll to position [64695, 0]
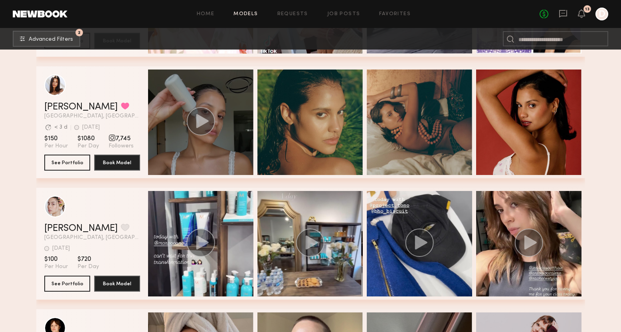
click at [212, 148] on div "grid" at bounding box center [200, 121] width 105 height 105
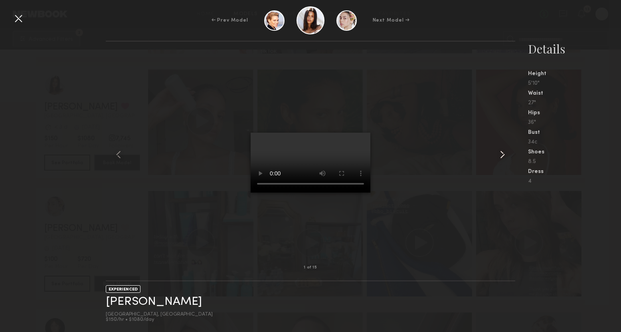
click at [499, 155] on common-icon at bounding box center [502, 154] width 13 height 13
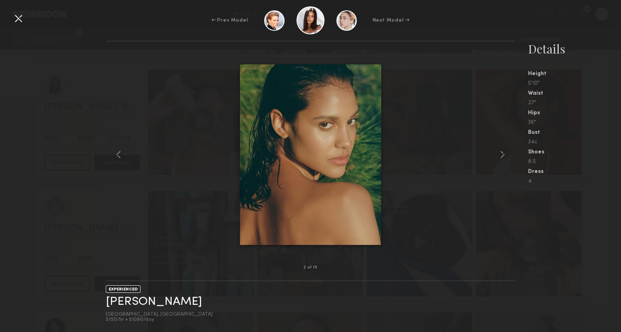
click at [15, 19] on div at bounding box center [18, 18] width 13 height 13
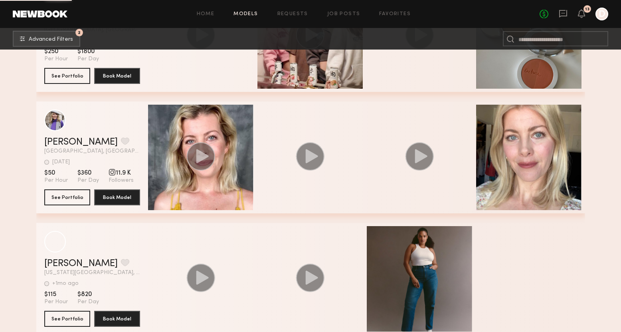
scroll to position [66877, 0]
